Goal: Check status: Check status

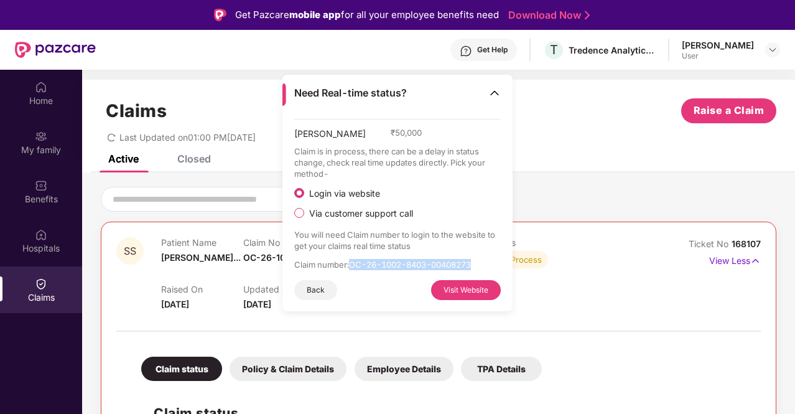
click at [414, 262] on p "Claim number : OC-26-1002-8403-00408273" at bounding box center [397, 264] width 207 height 11
drag, startPoint x: 353, startPoint y: 263, endPoint x: 476, endPoint y: 262, distance: 123.2
click at [476, 262] on p "Claim number : OC-26-1002-8403-00408273" at bounding box center [397, 264] width 207 height 11
copy p "OC-26-1002-8403-00408273"
click at [494, 281] on button "Visit Website" at bounding box center [466, 290] width 70 height 20
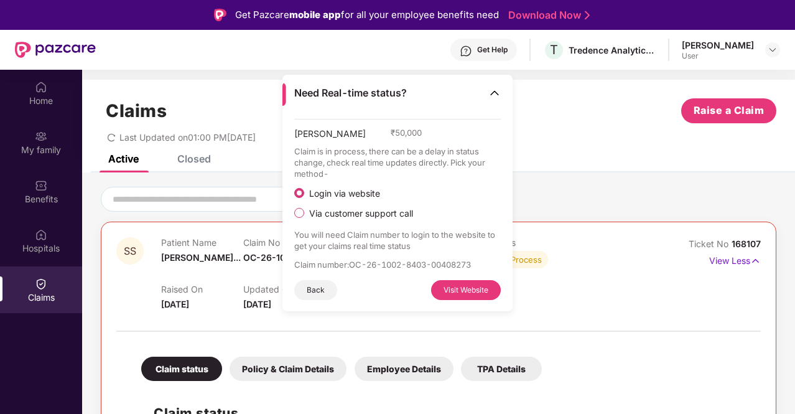
click at [544, 125] on div "Last Updated on 01:00 PM[DATE]" at bounding box center [439, 132] width 676 height 19
click at [499, 94] on img at bounding box center [494, 92] width 12 height 12
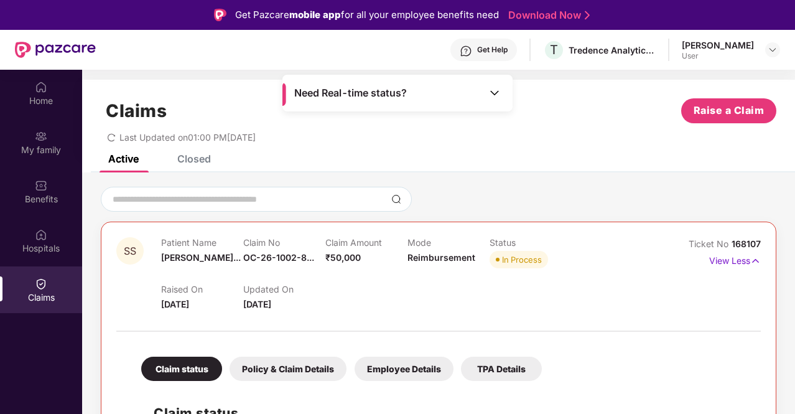
click at [566, 146] on div "Claims Raise a Claim Last Updated on 01:00 PM[DATE]" at bounding box center [438, 117] width 713 height 75
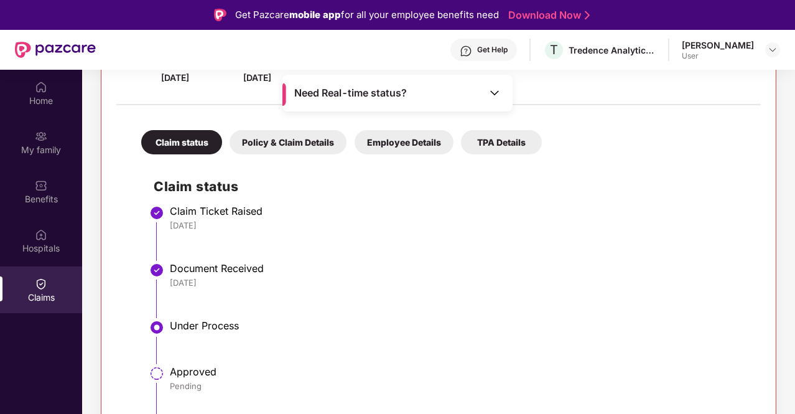
click at [342, 238] on li "Claim Ticket Raised [DATE]" at bounding box center [451, 237] width 595 height 57
